Goal: Transaction & Acquisition: Purchase product/service

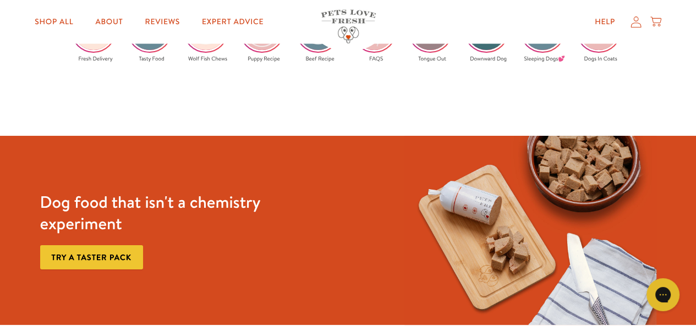
scroll to position [1817, 0]
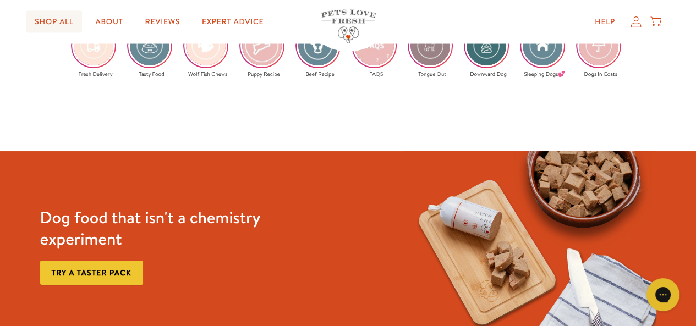
click at [73, 26] on link "Shop All" at bounding box center [54, 22] width 56 height 22
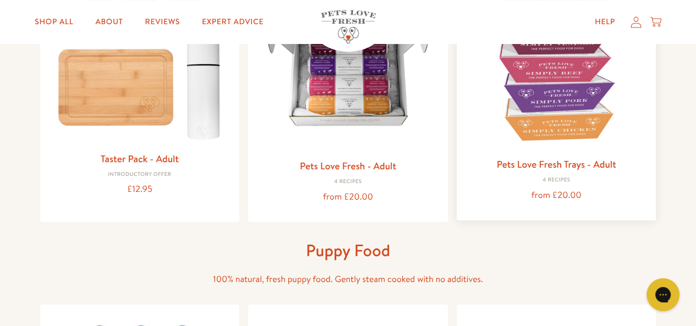
scroll to position [165, 0]
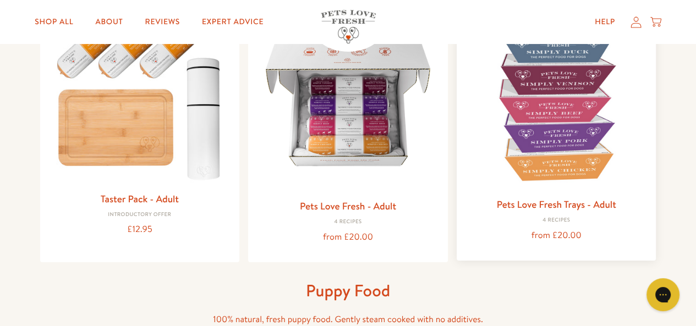
click at [554, 130] on img at bounding box center [557, 101] width 182 height 182
